Goal: Information Seeking & Learning: Learn about a topic

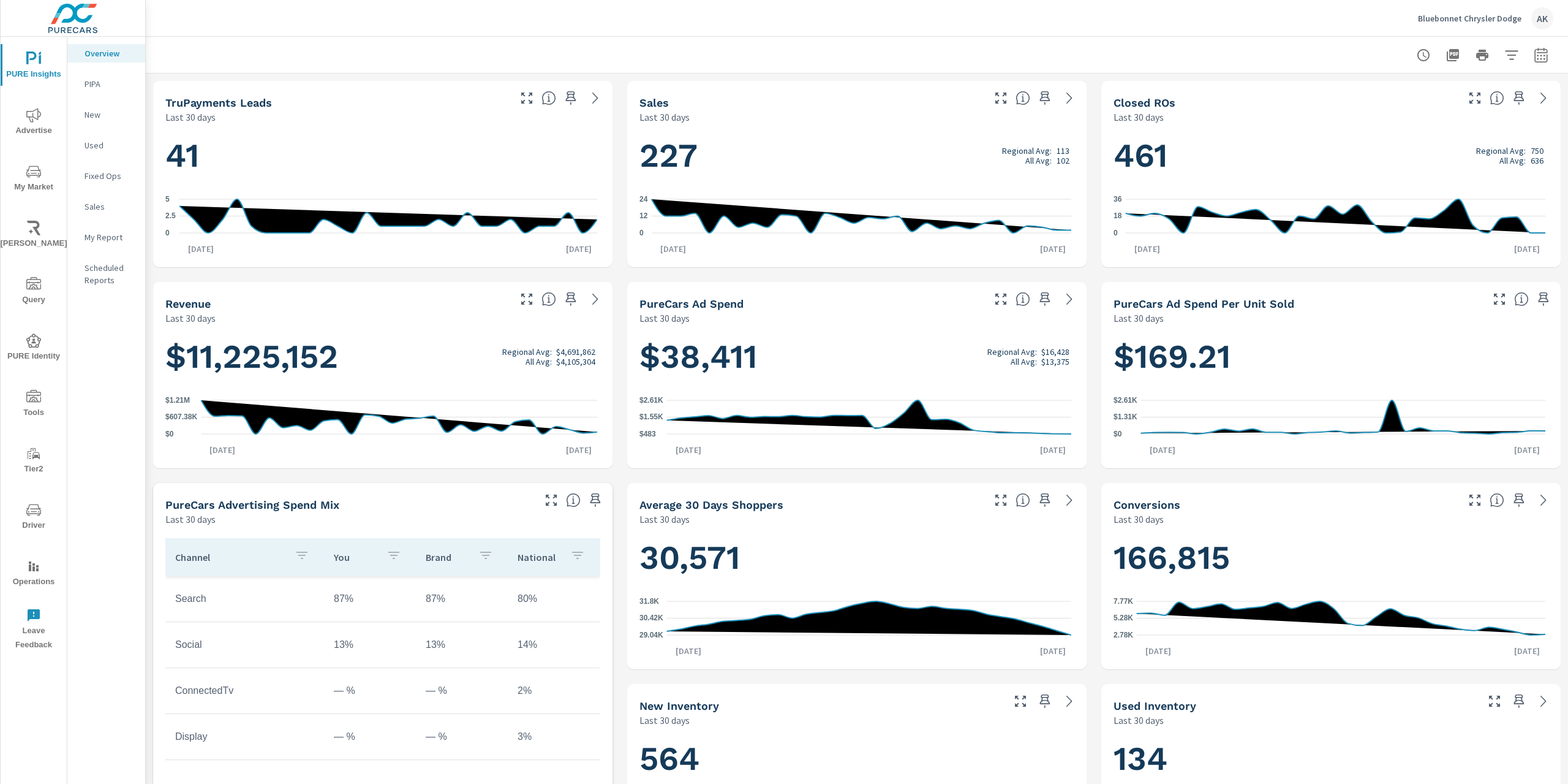
scroll to position [1, 0]
click at [41, 176] on icon "nav menu" at bounding box center [34, 171] width 15 height 15
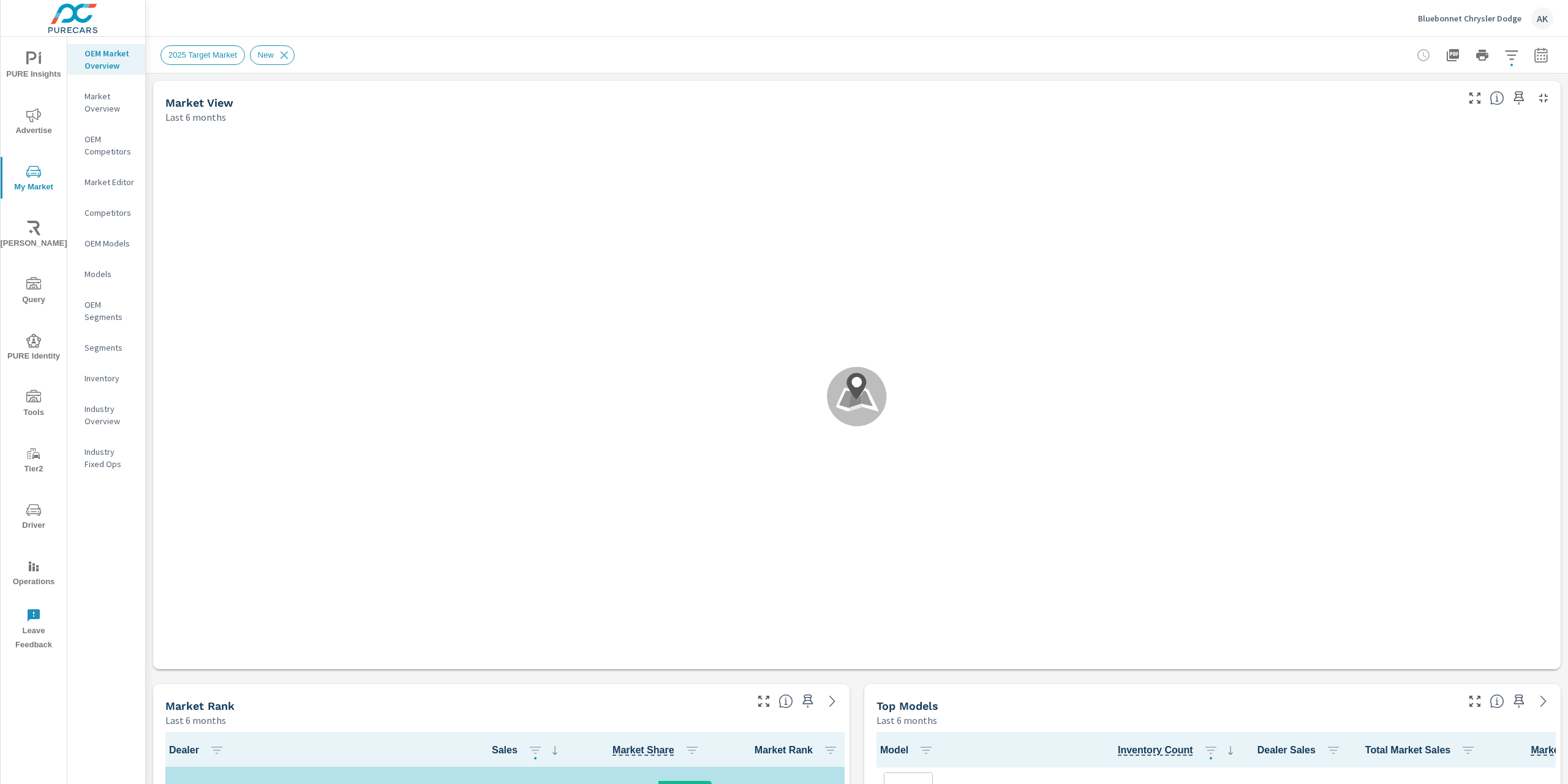
scroll to position [472, 0]
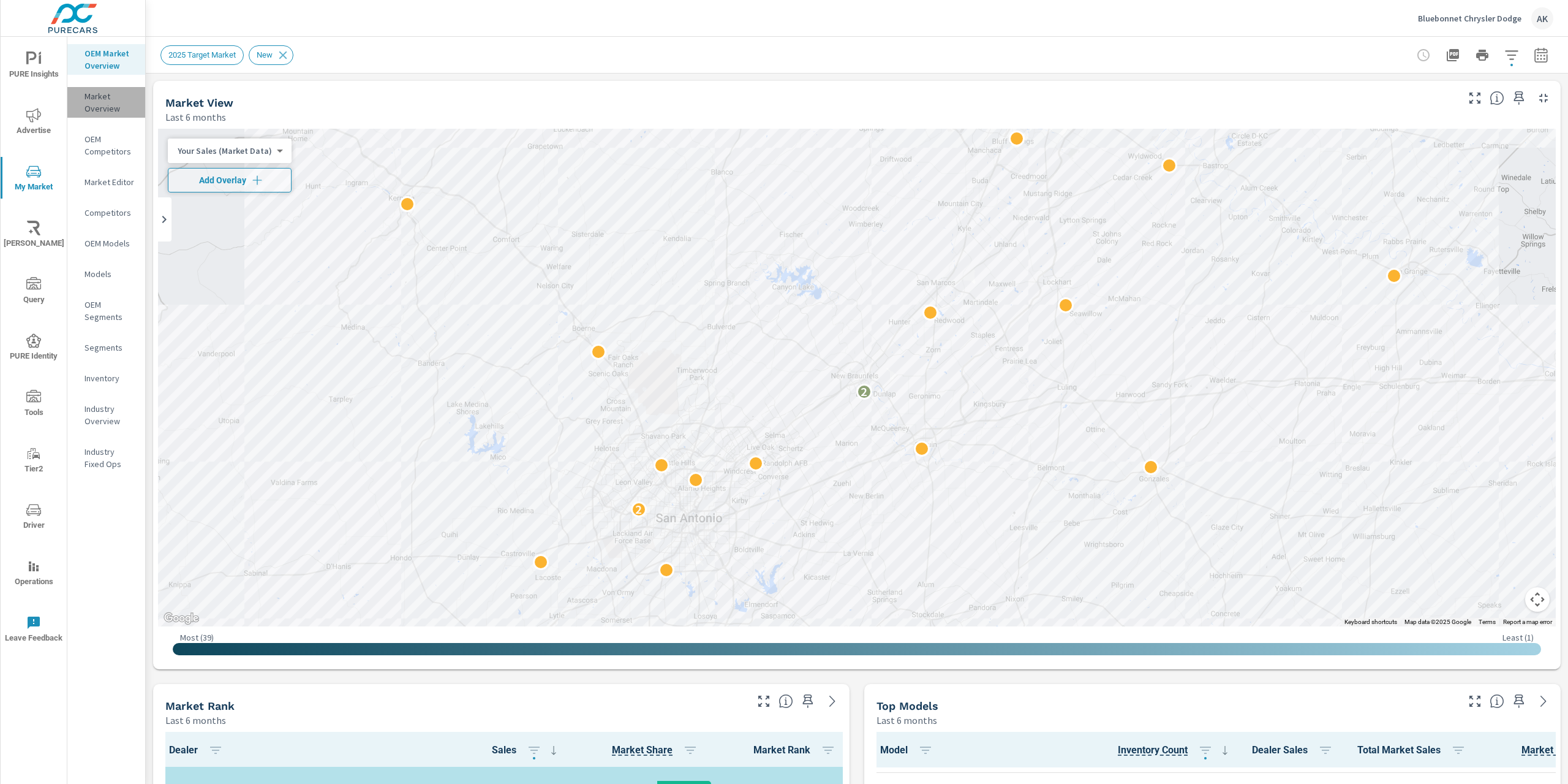
click at [114, 97] on p "Market Overview" at bounding box center [109, 102] width 51 height 24
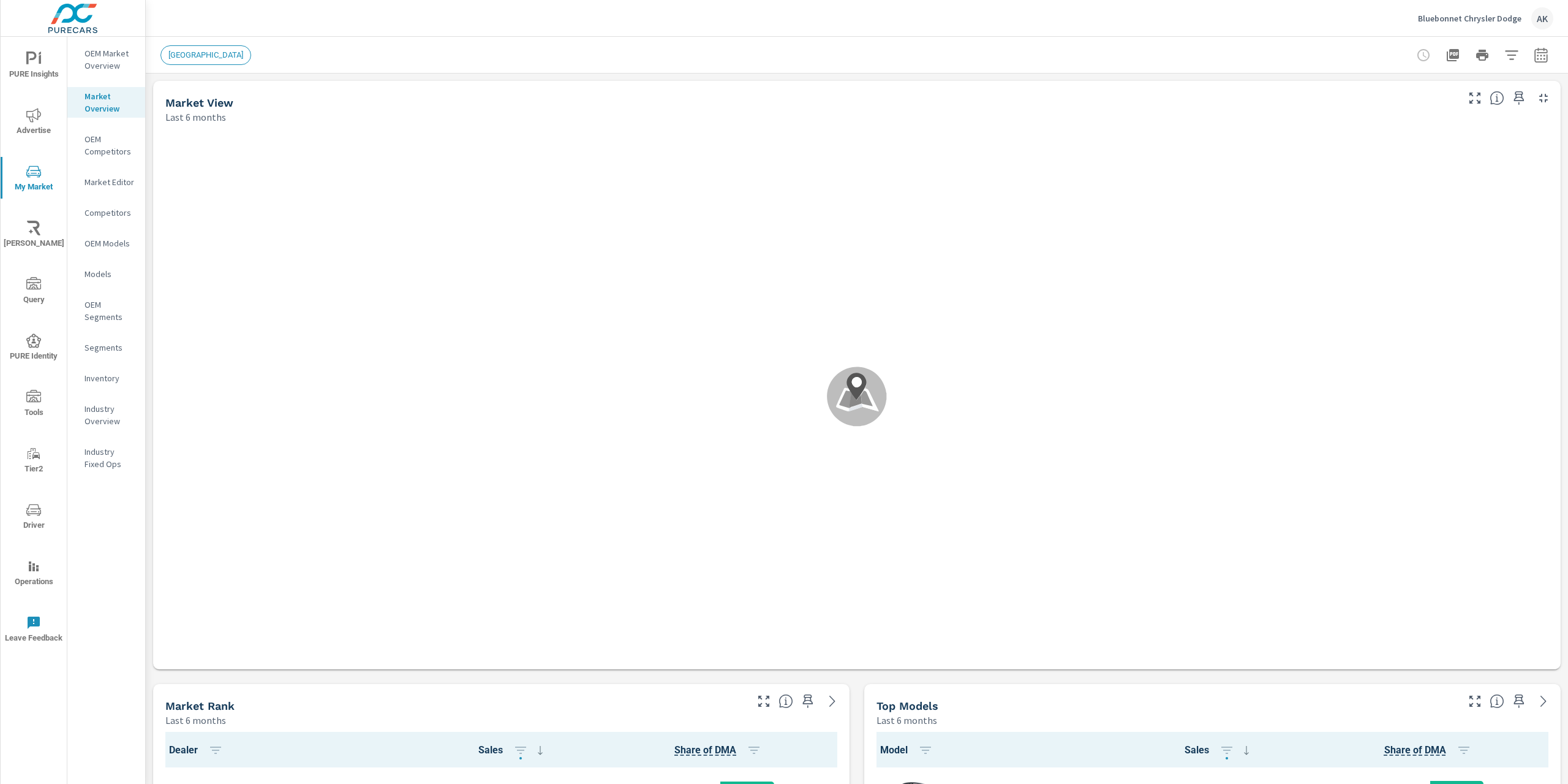
scroll to position [1, 0]
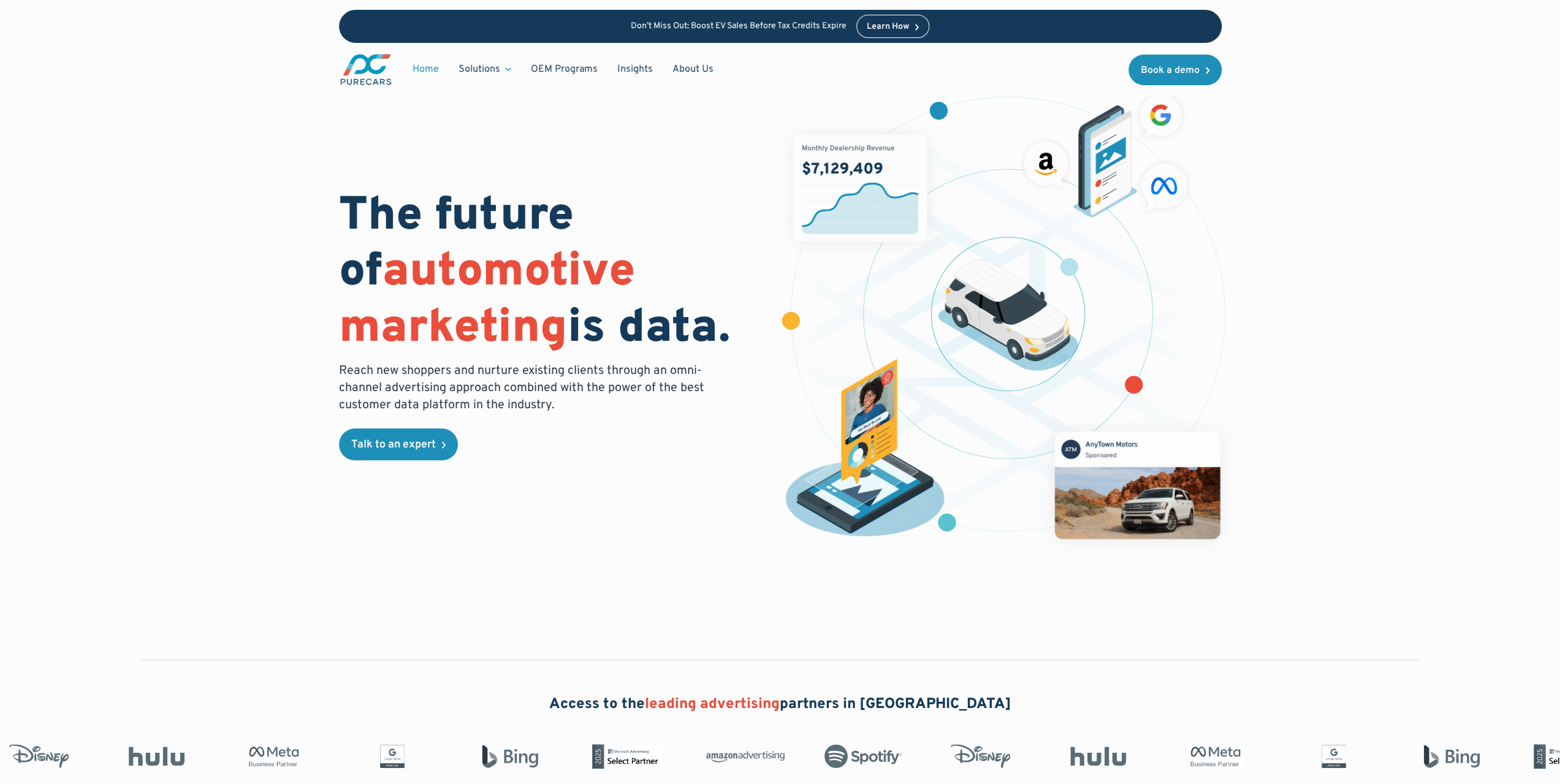
click at [382, 70] on img "main" at bounding box center [366, 69] width 54 height 34
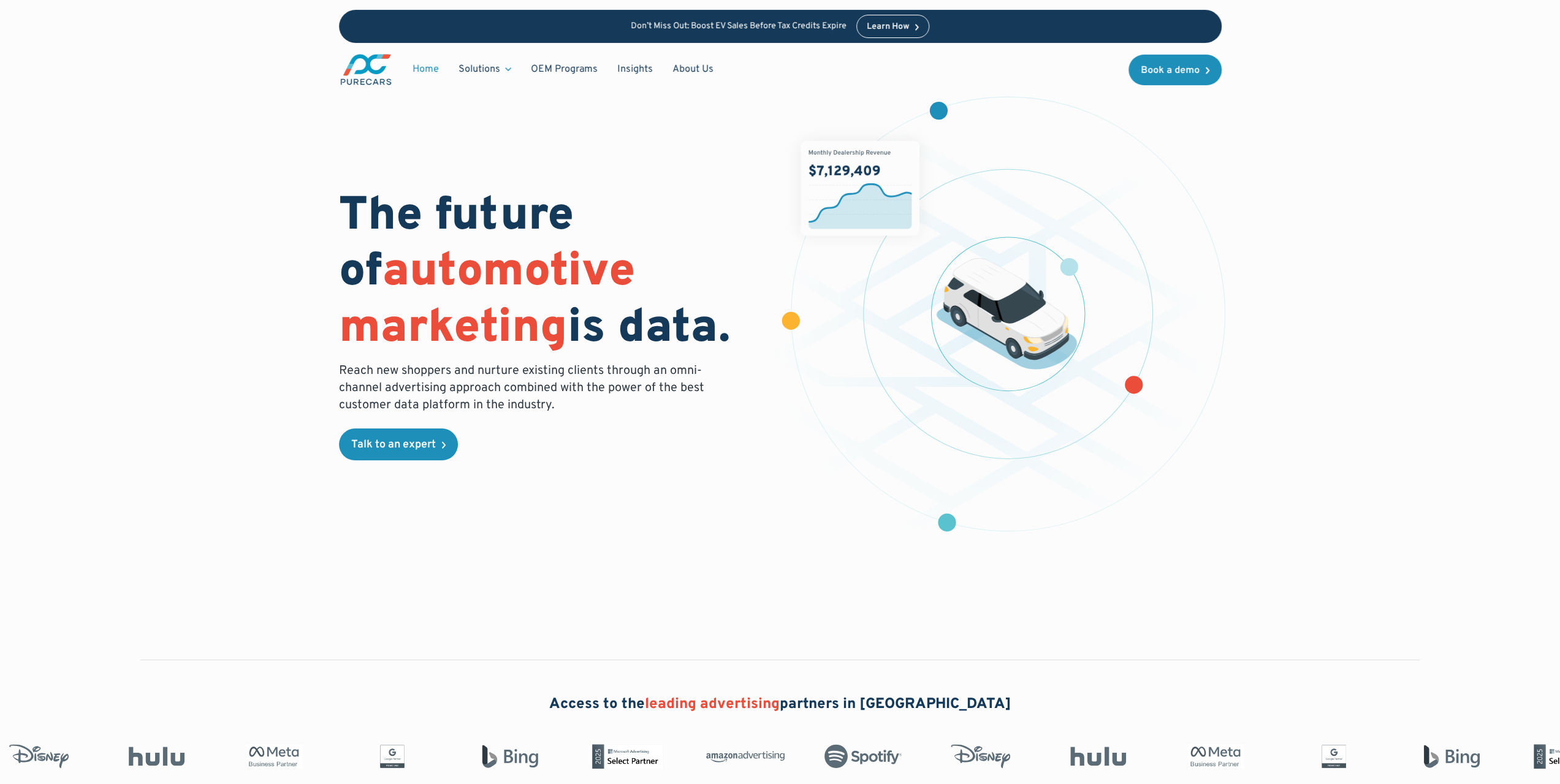
click at [429, 75] on link "Home" at bounding box center [425, 70] width 46 height 23
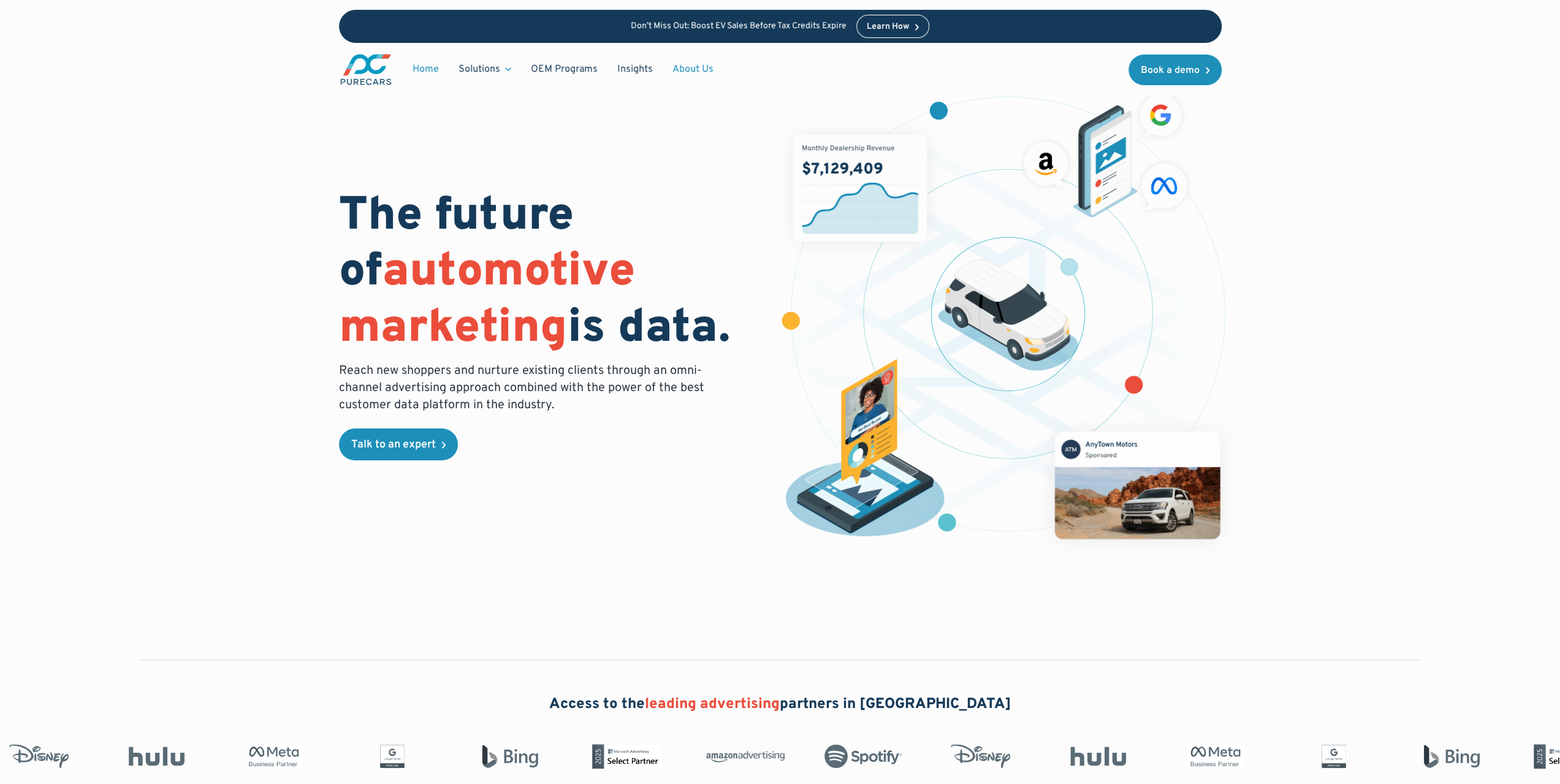
click at [672, 72] on link "About Us" at bounding box center [694, 70] width 61 height 23
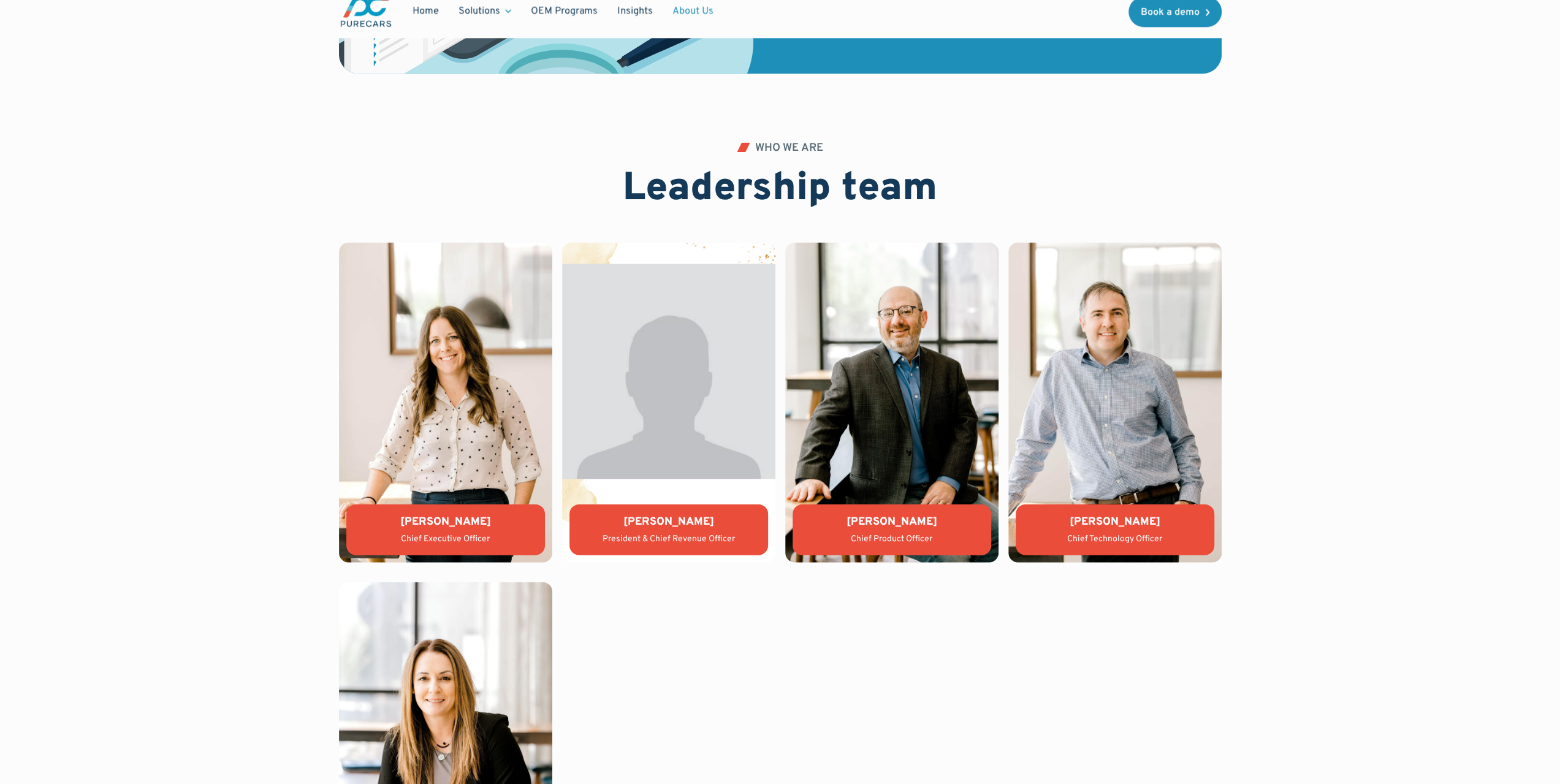
scroll to position [3393, 0]
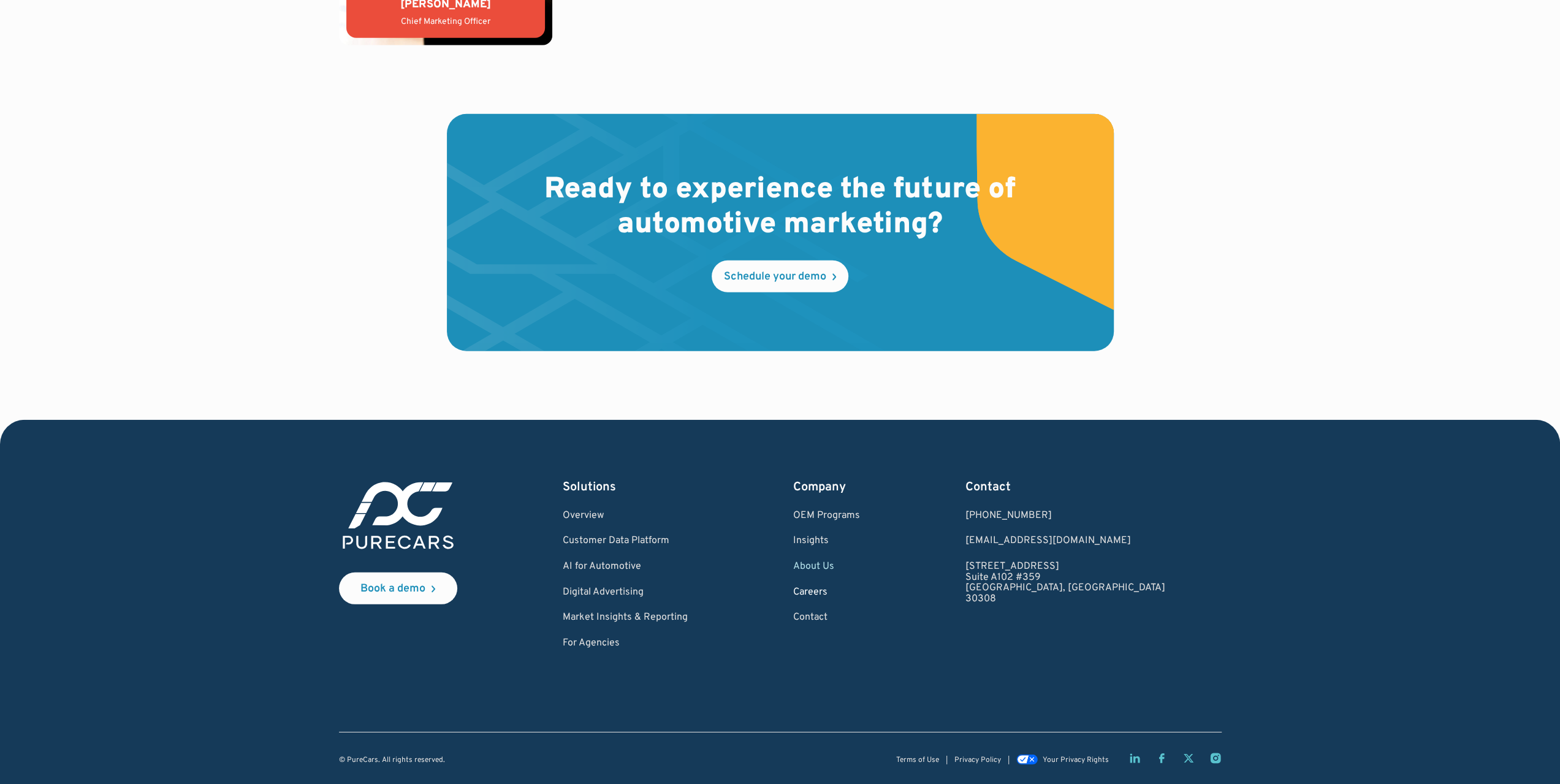
click at [850, 589] on link "Careers" at bounding box center [826, 592] width 66 height 11
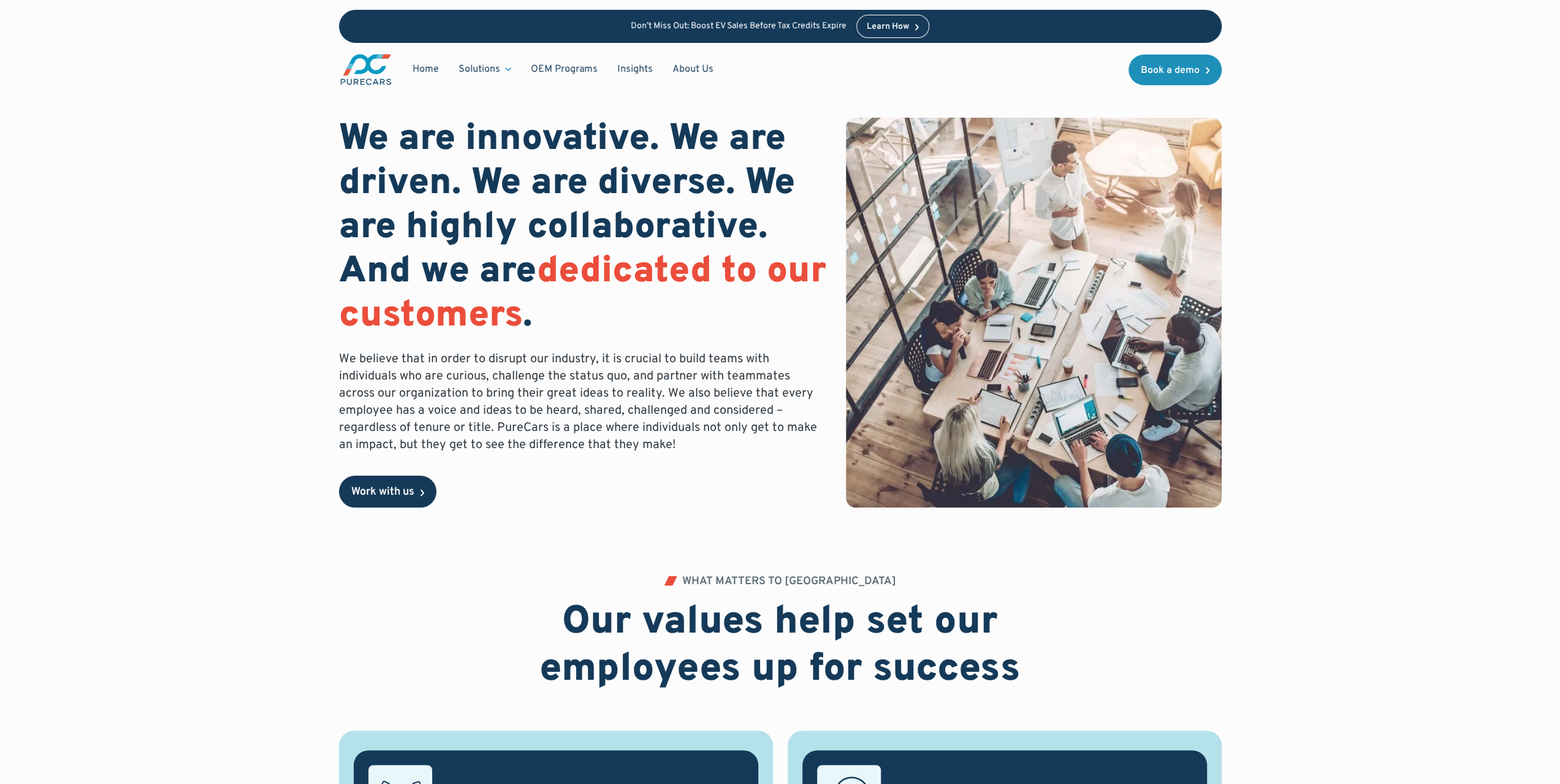
click at [368, 488] on div "Work with us" at bounding box center [382, 492] width 63 height 11
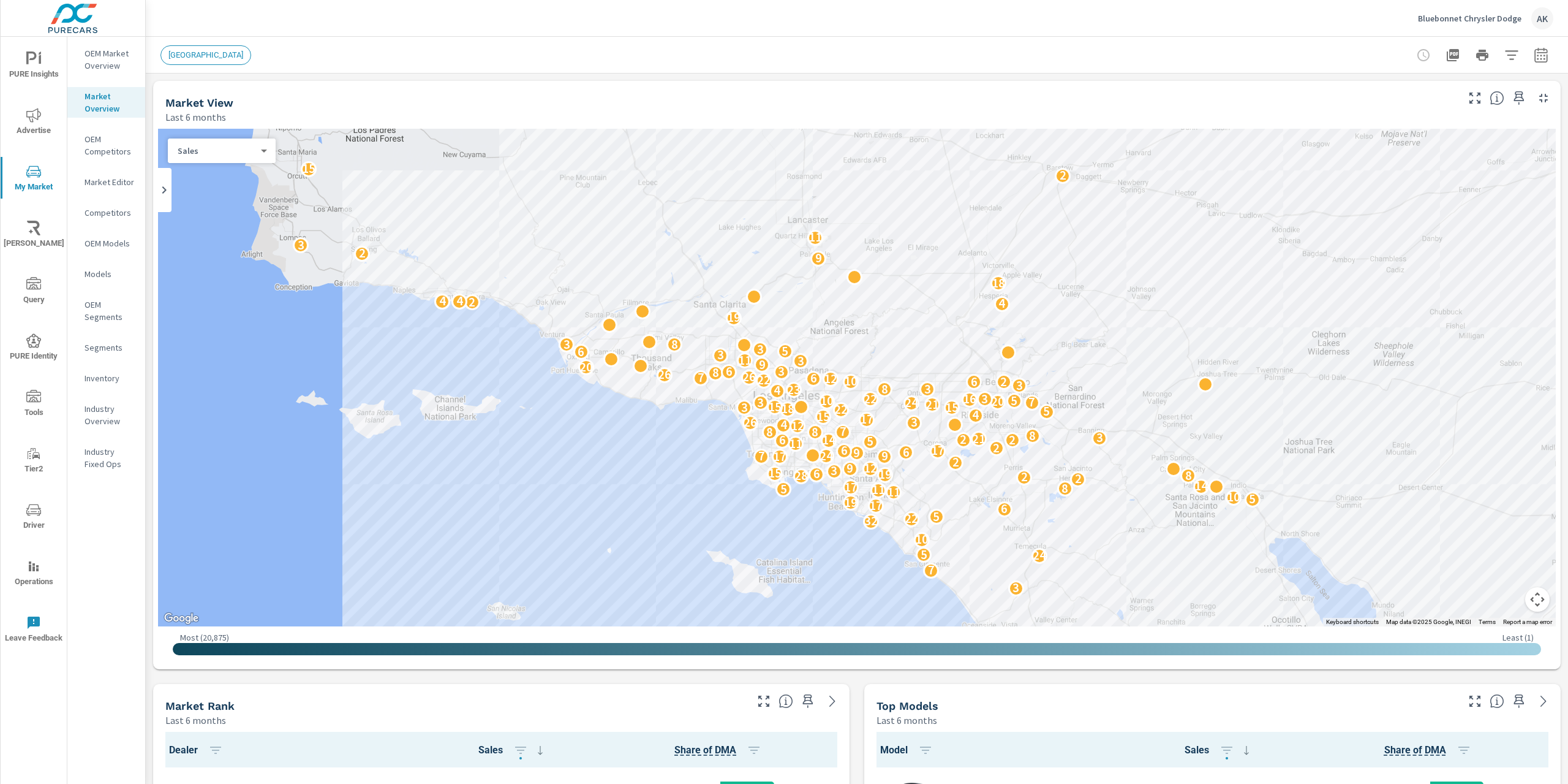
scroll to position [1, 0]
click at [89, 187] on p "Market Editor" at bounding box center [109, 182] width 51 height 13
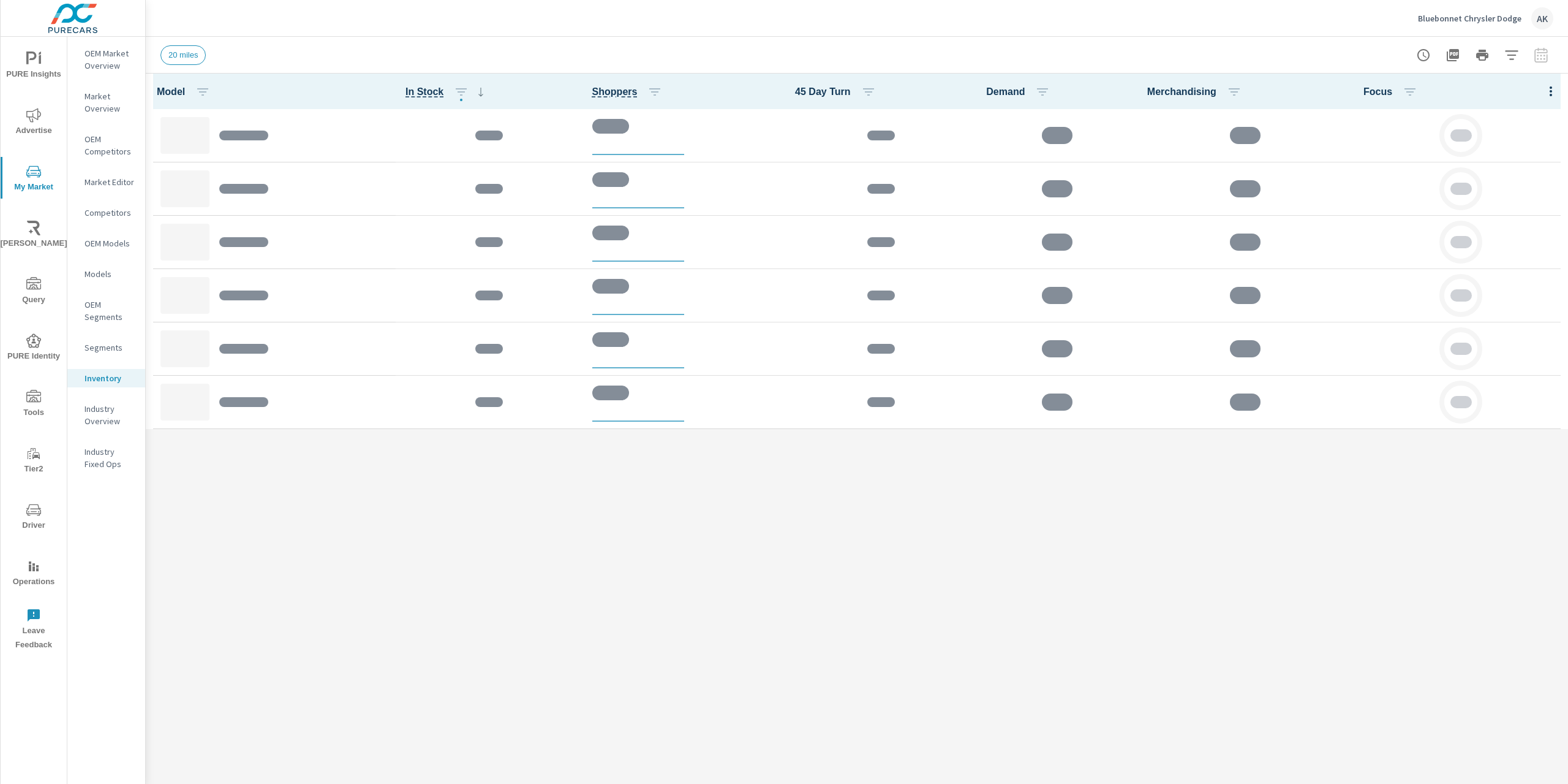
click at [1551, 90] on div at bounding box center [1551, 91] width 34 height 35
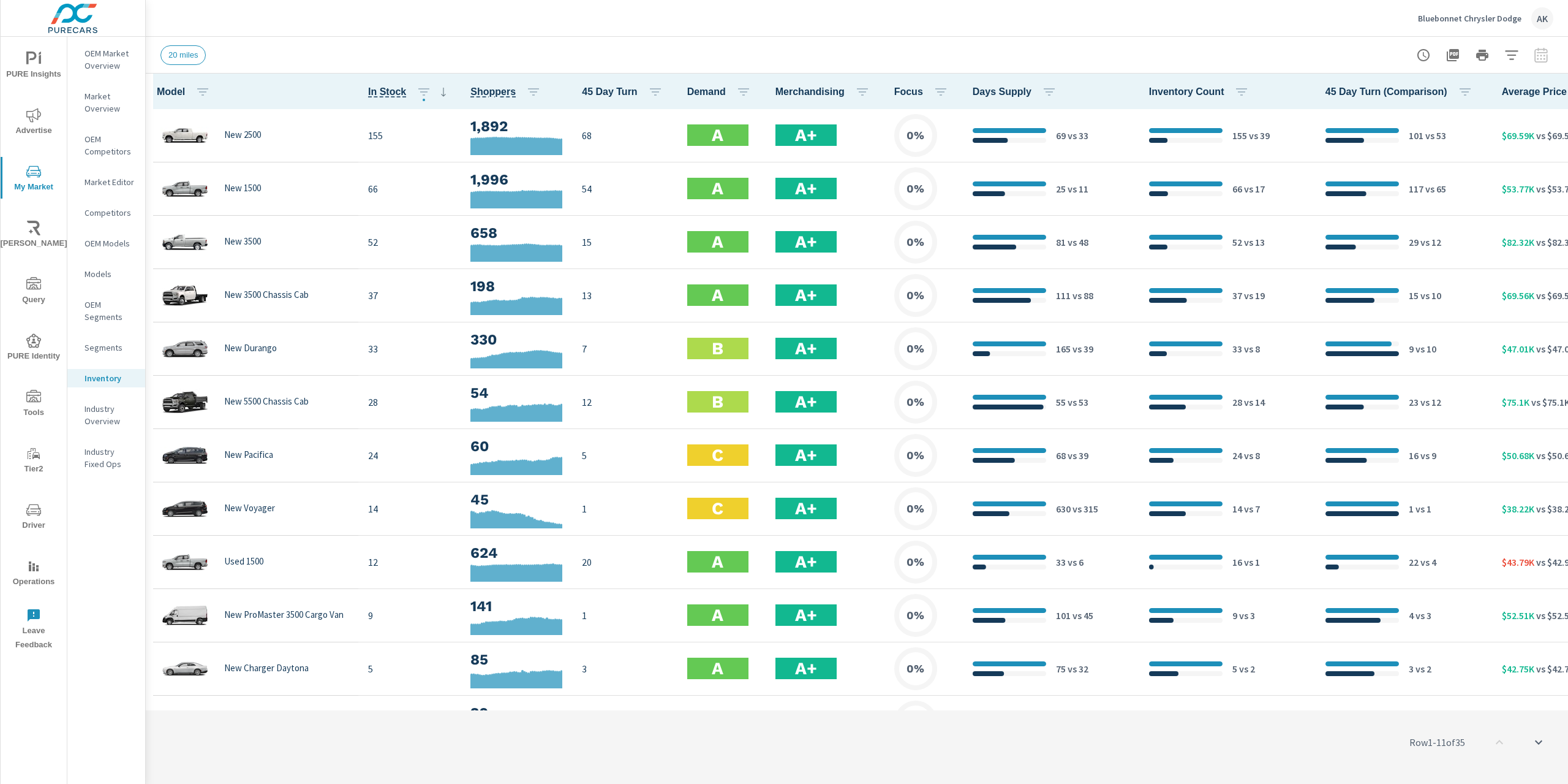
scroll to position [1, 0]
click at [1561, 88] on icon "button" at bounding box center [1568, 91] width 15 height 15
click at [1531, 230] on span "Market Comparison" at bounding box center [1511, 230] width 77 height 13
click at [45, 66] on span "PURE Insights" at bounding box center [33, 66] width 59 height 30
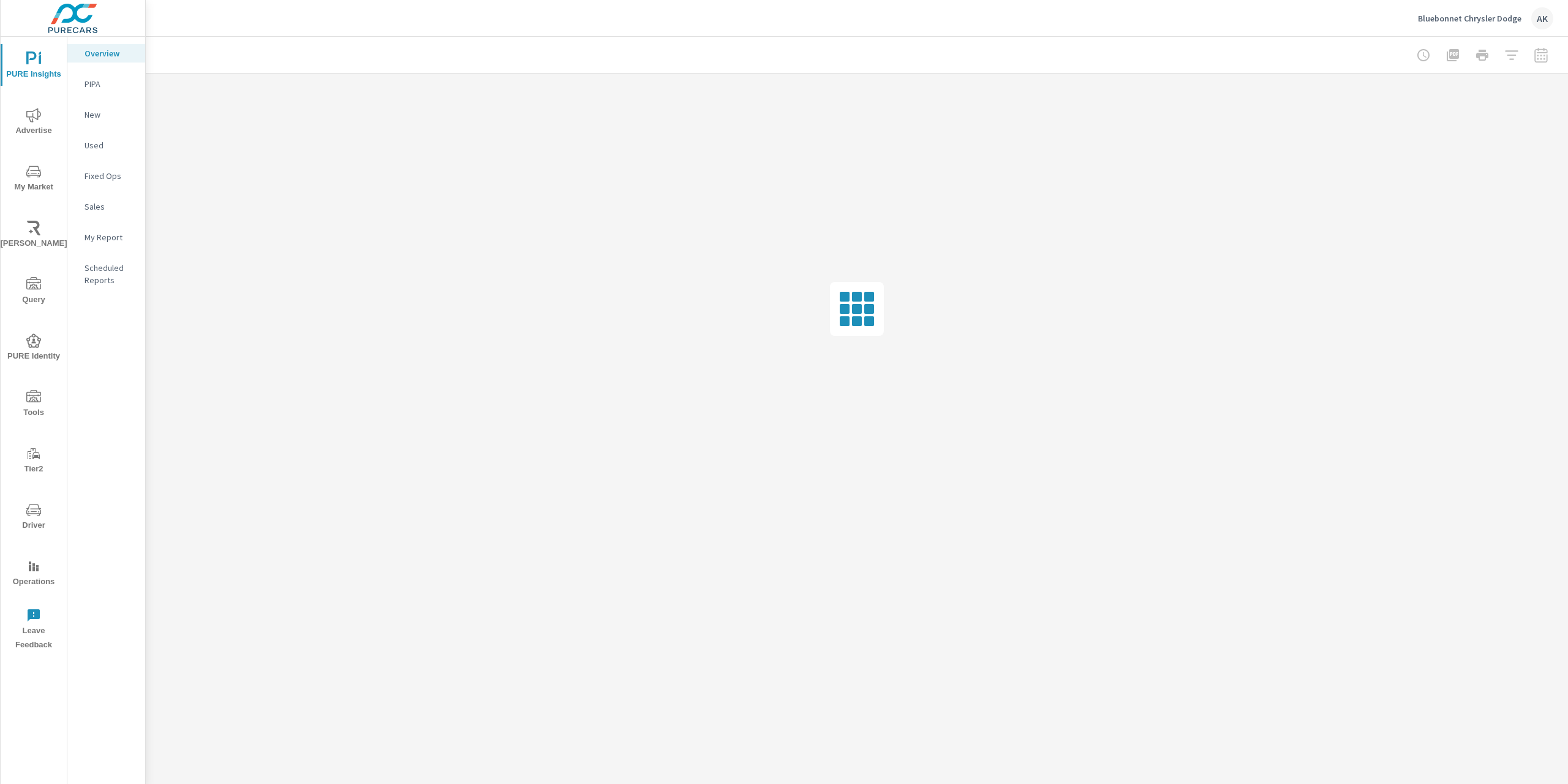
click at [102, 87] on p "PIPA" at bounding box center [109, 84] width 51 height 13
click at [1488, 20] on p "Bluebonnet Chrysler Dodge" at bounding box center [1470, 18] width 103 height 11
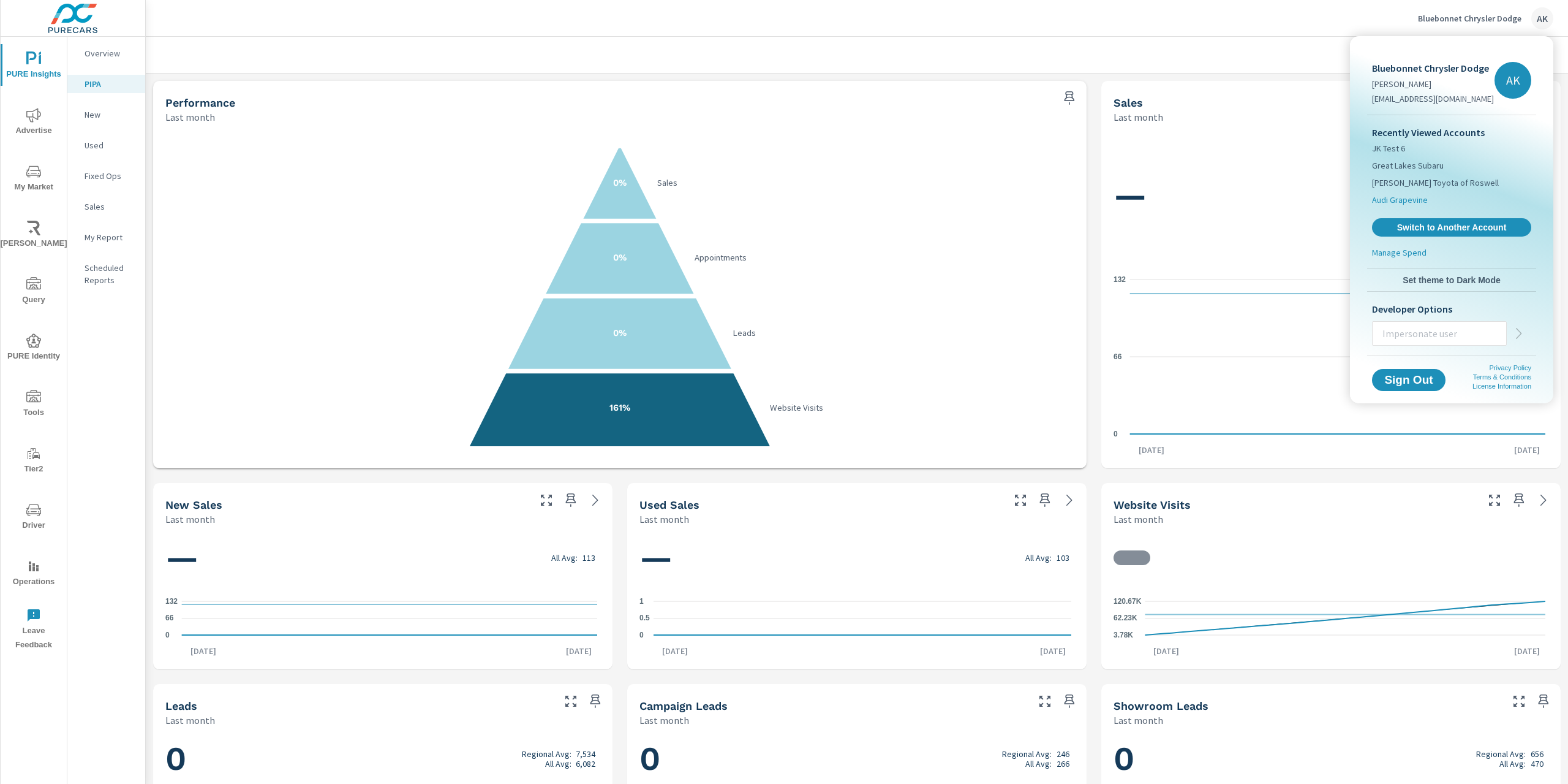
click at [1405, 196] on span "Audi Grapevine" at bounding box center [1399, 200] width 55 height 13
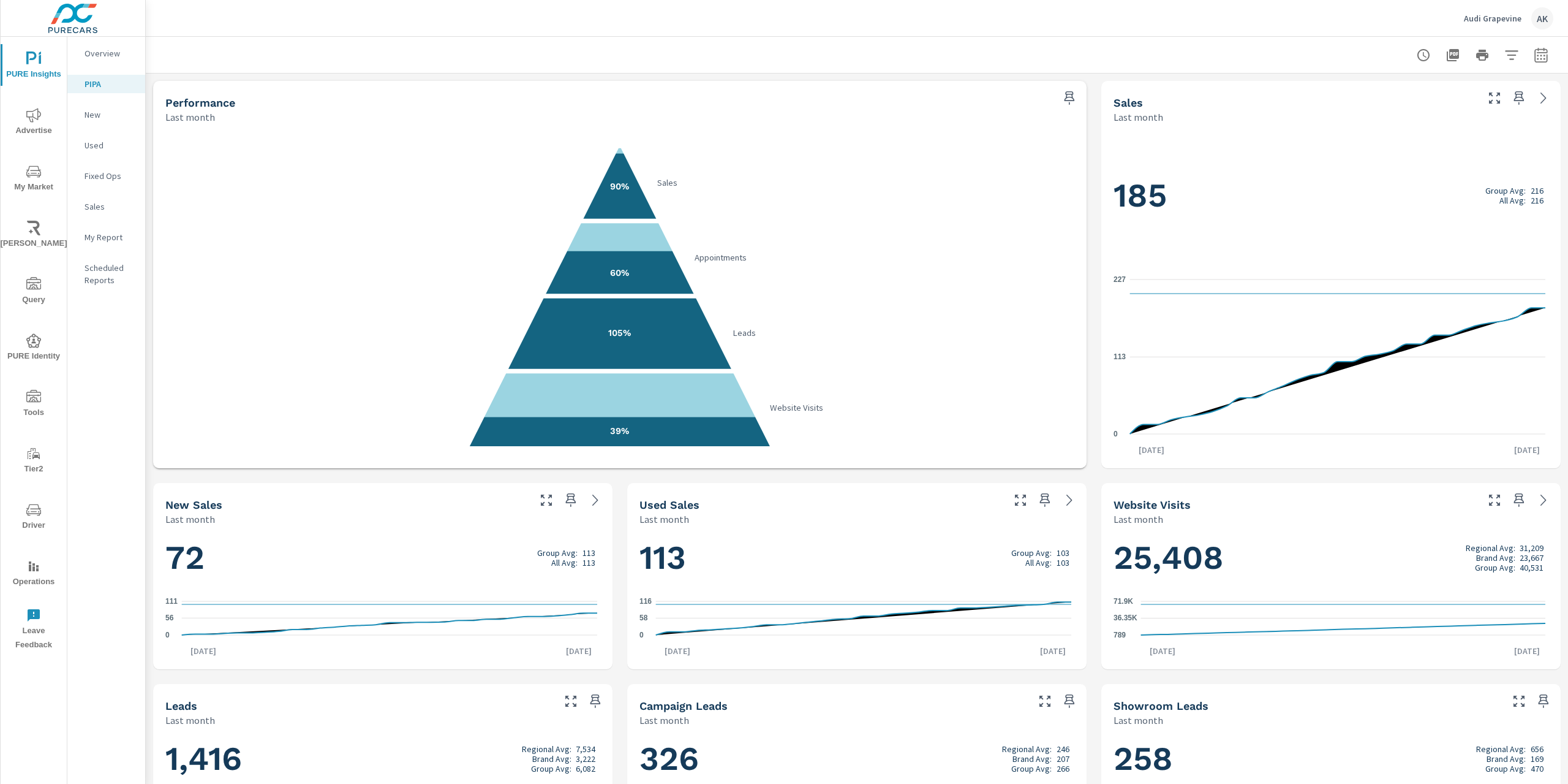
click at [37, 172] on icon "nav menu" at bounding box center [34, 171] width 15 height 15
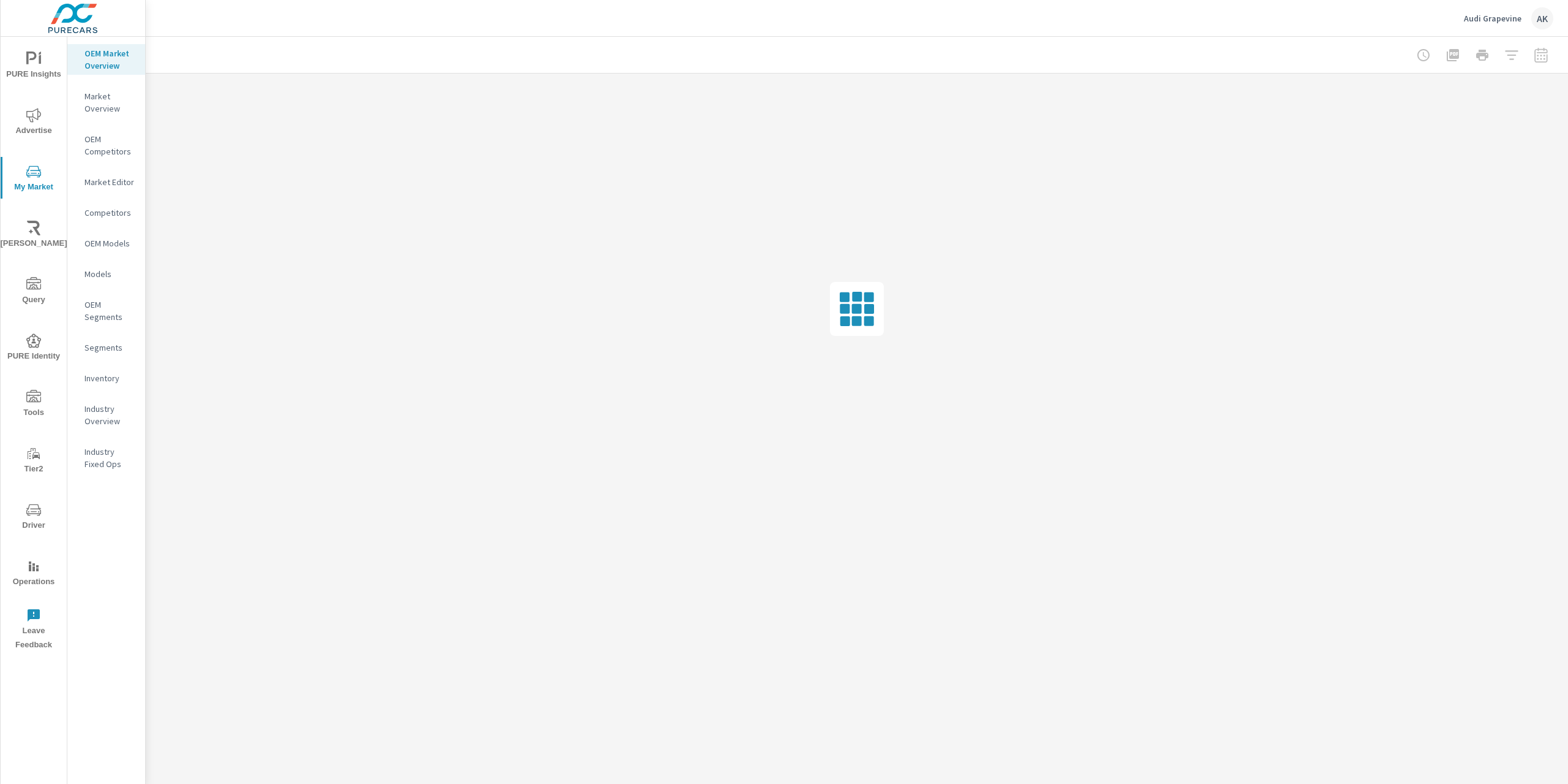
click at [109, 106] on p "Market Overview" at bounding box center [109, 102] width 51 height 24
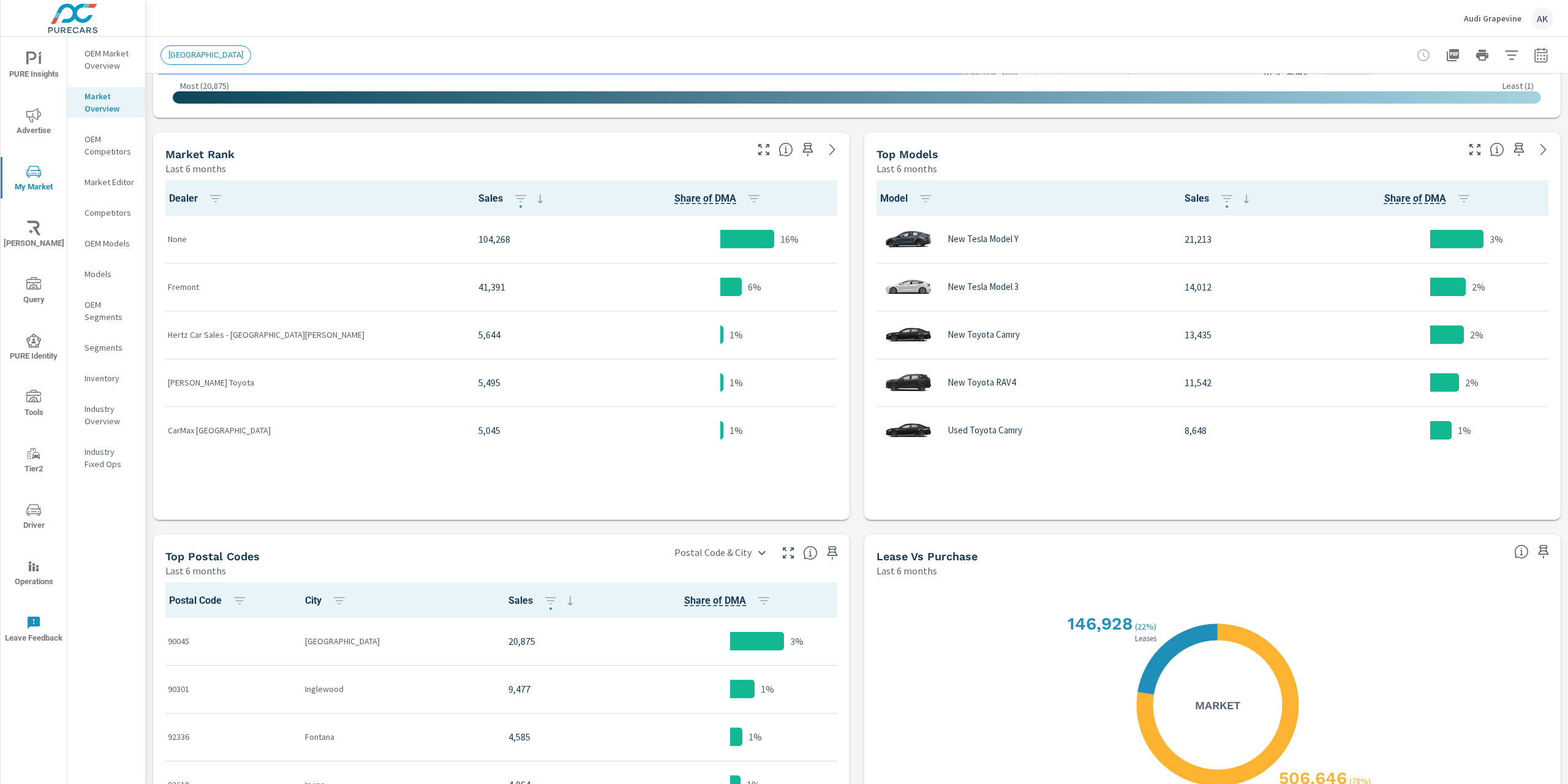
scroll to position [1, 0]
click at [121, 205] on div "Competitors" at bounding box center [106, 213] width 78 height 19
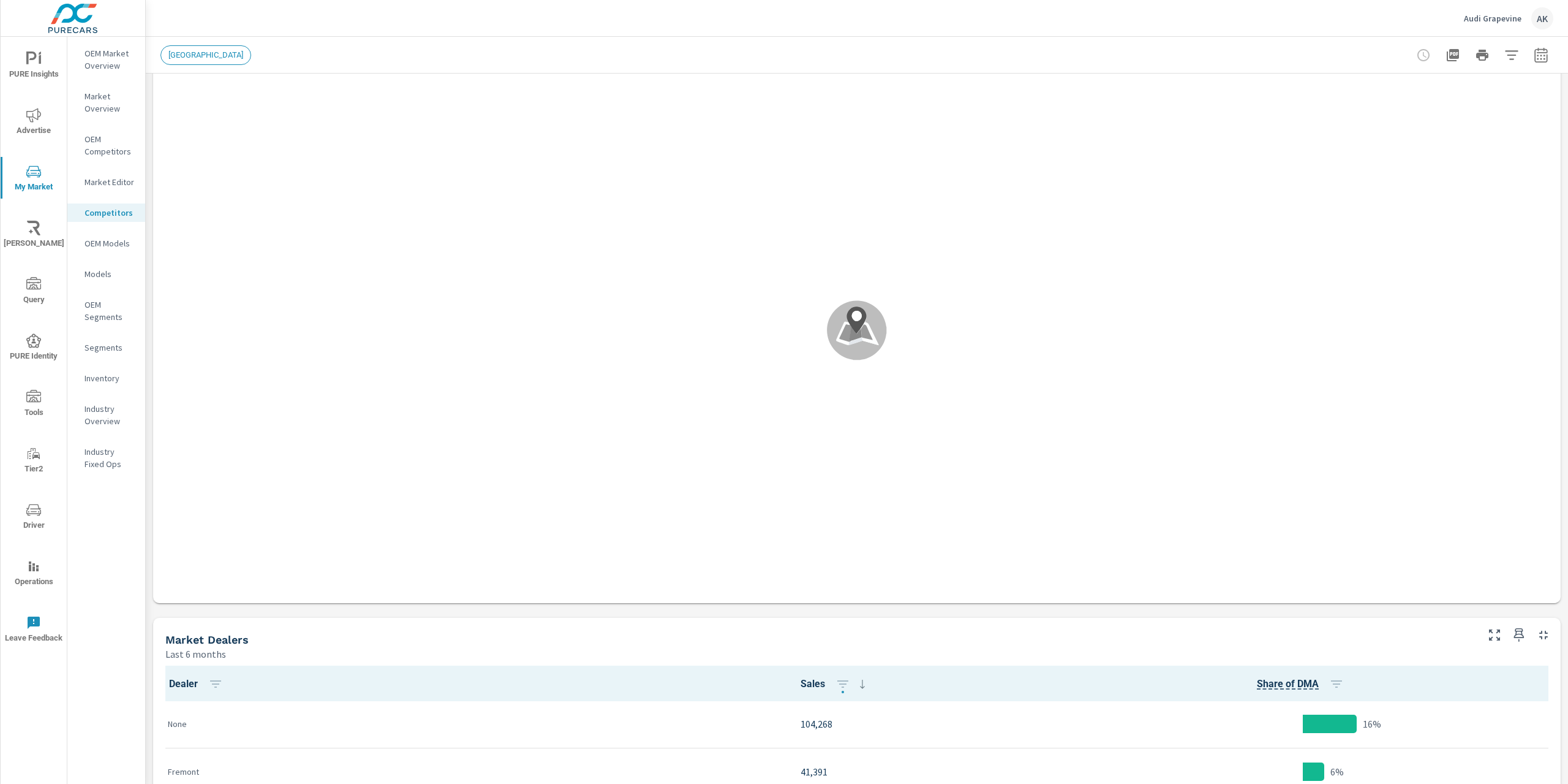
scroll to position [245, 0]
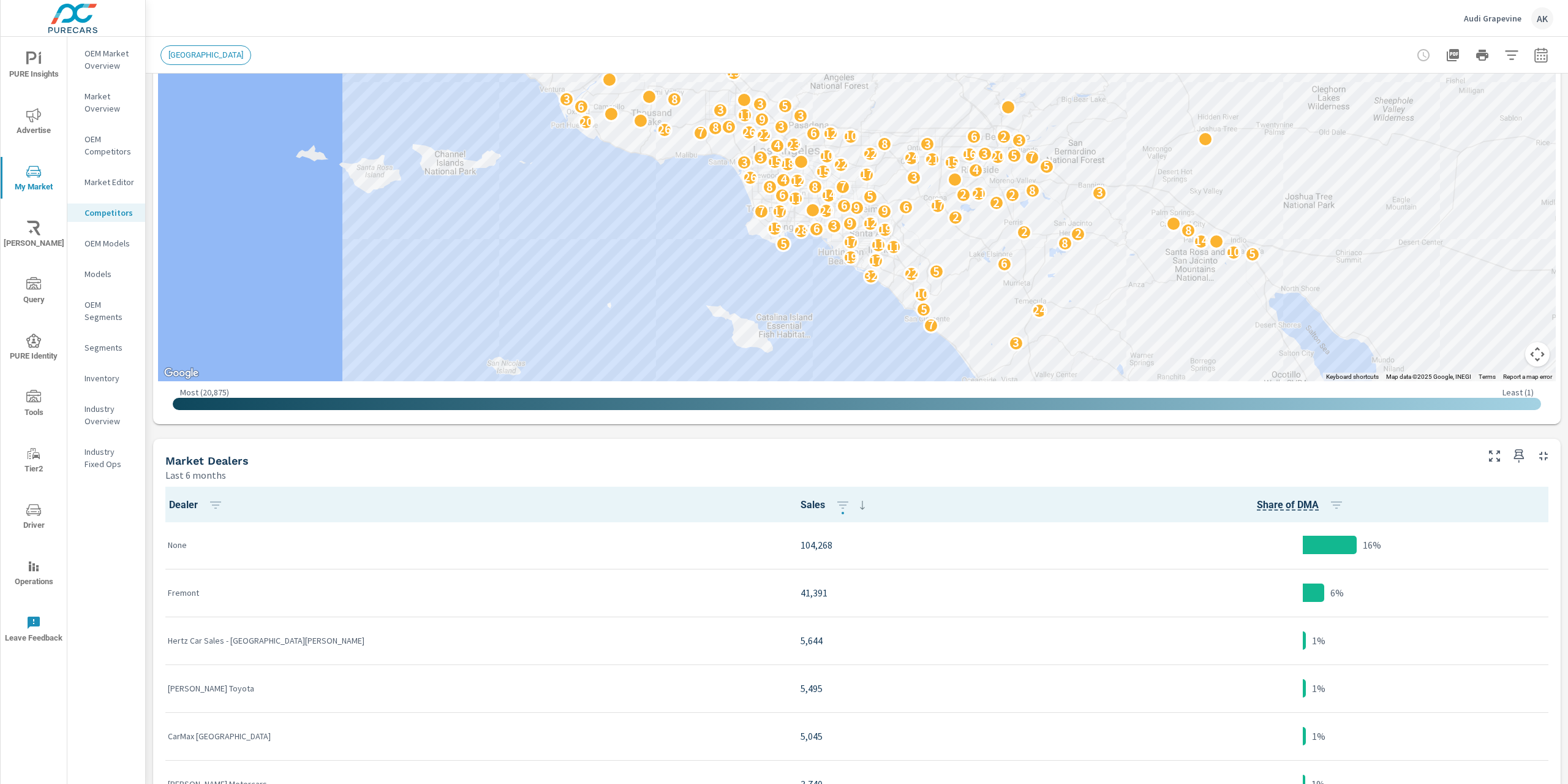
click at [98, 155] on p "OEM Competitors" at bounding box center [109, 145] width 51 height 24
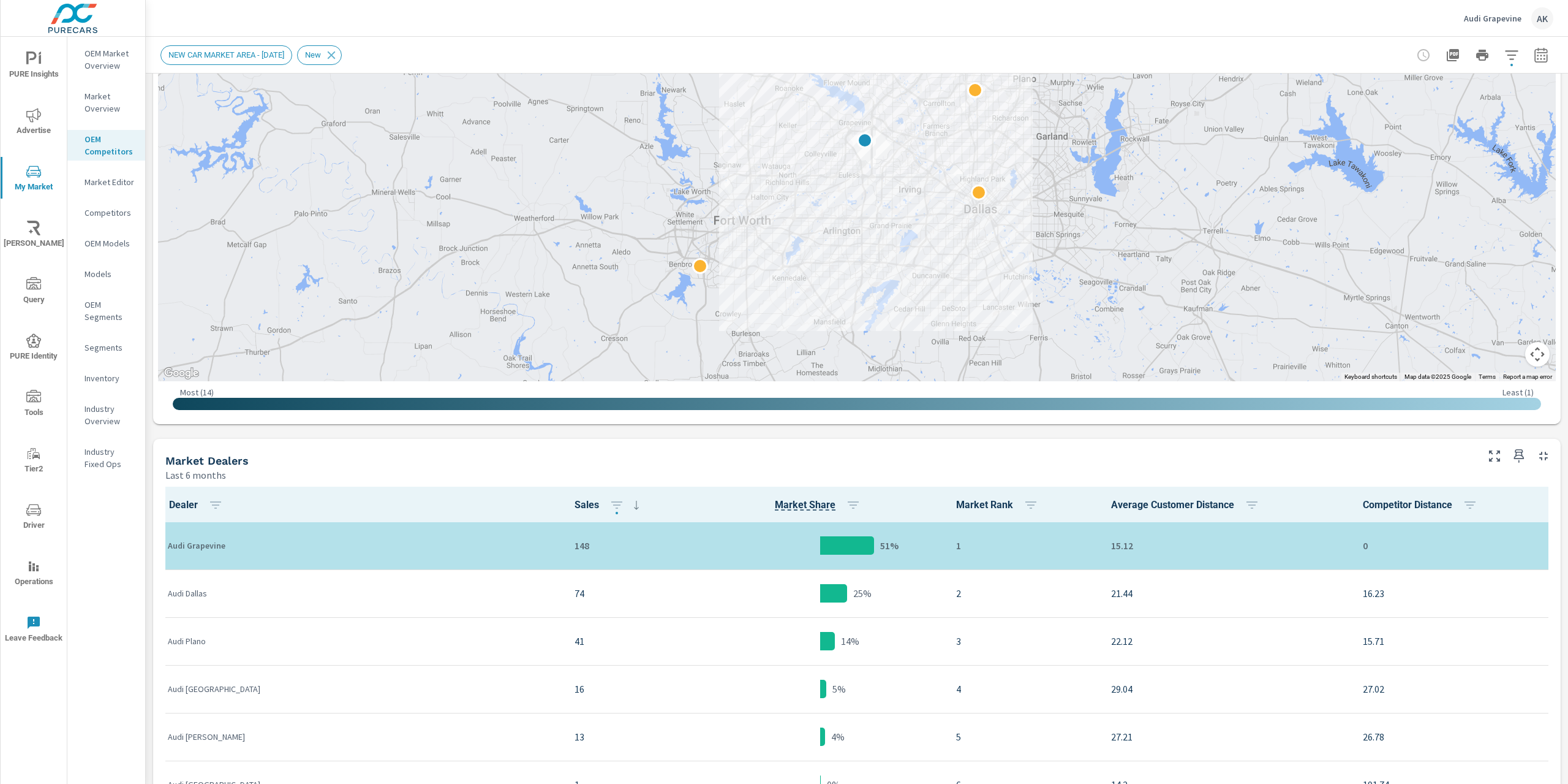
click at [101, 173] on div "Market Editor" at bounding box center [106, 182] width 78 height 19
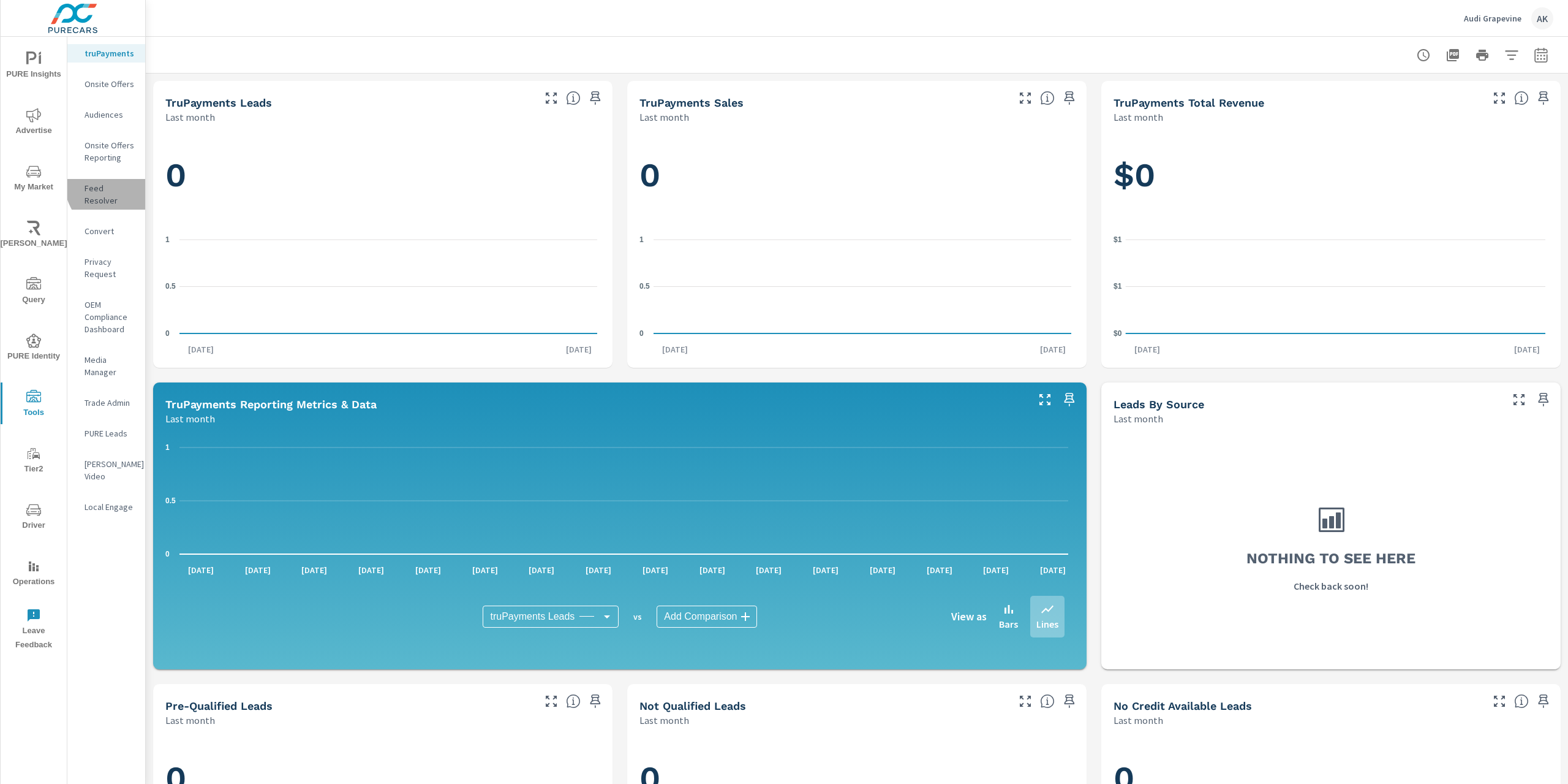
click at [123, 181] on div "Feed Resolver" at bounding box center [106, 194] width 78 height 30
